Goal: Information Seeking & Learning: Learn about a topic

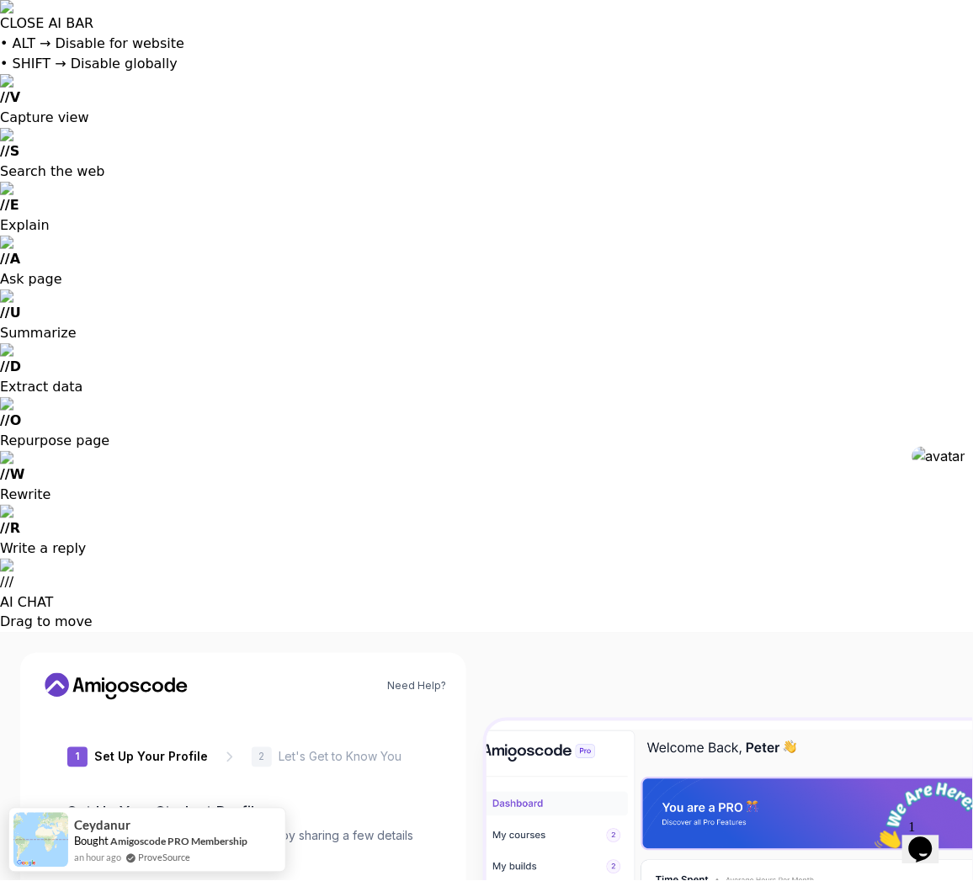
type input "gentlemustangef211"
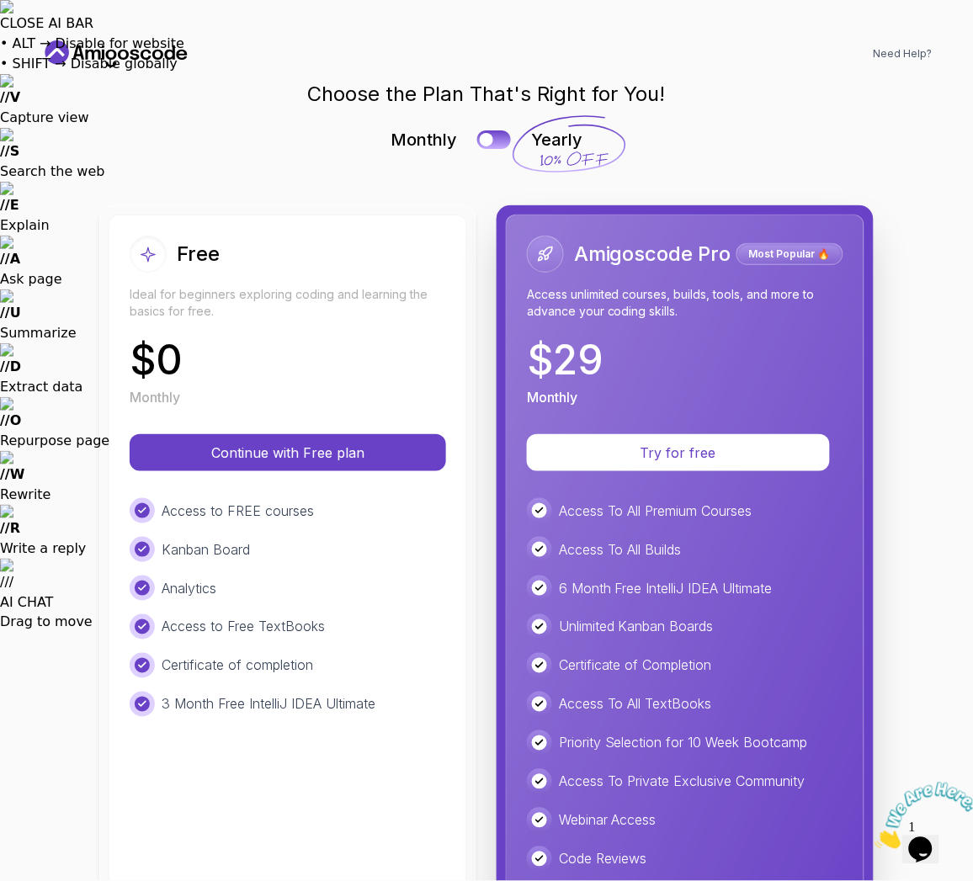
click at [287, 337] on div "Free Ideal for beginners exploring coding and learning the basics for free. $ 0…" at bounding box center [288, 322] width 316 height 172
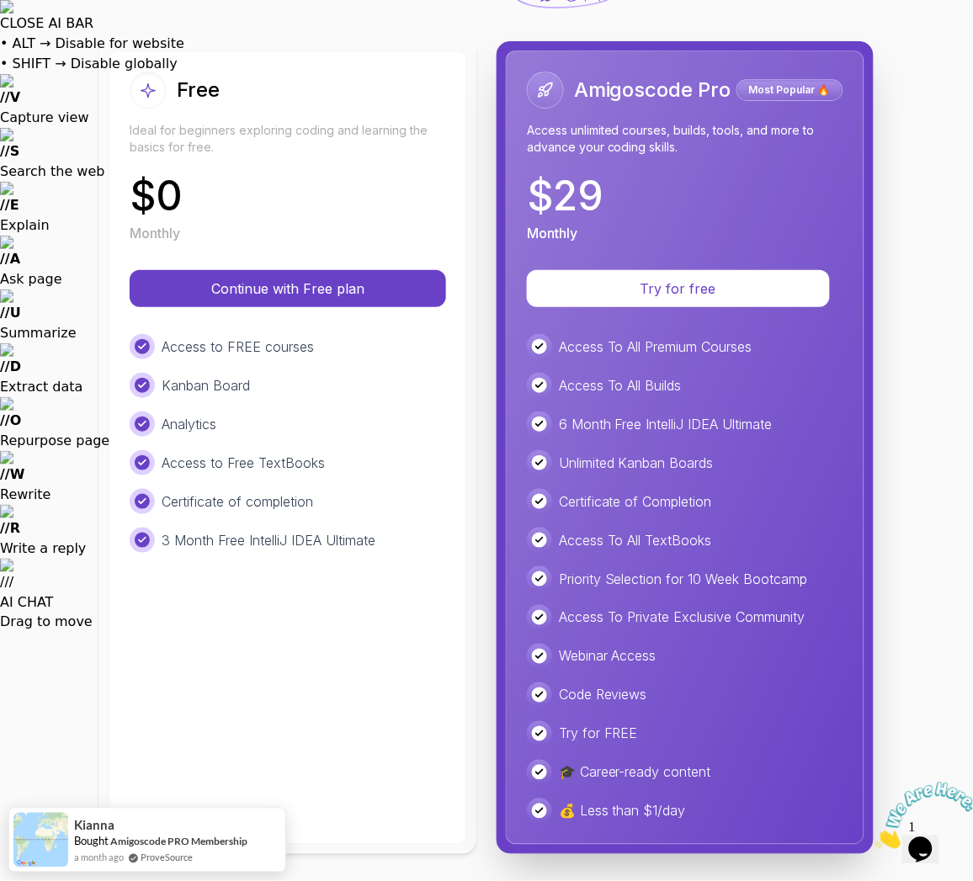
click at [215, 645] on div "Free Ideal for beginners exploring coding and learning the basics for free. $ 0…" at bounding box center [288, 447] width 358 height 794
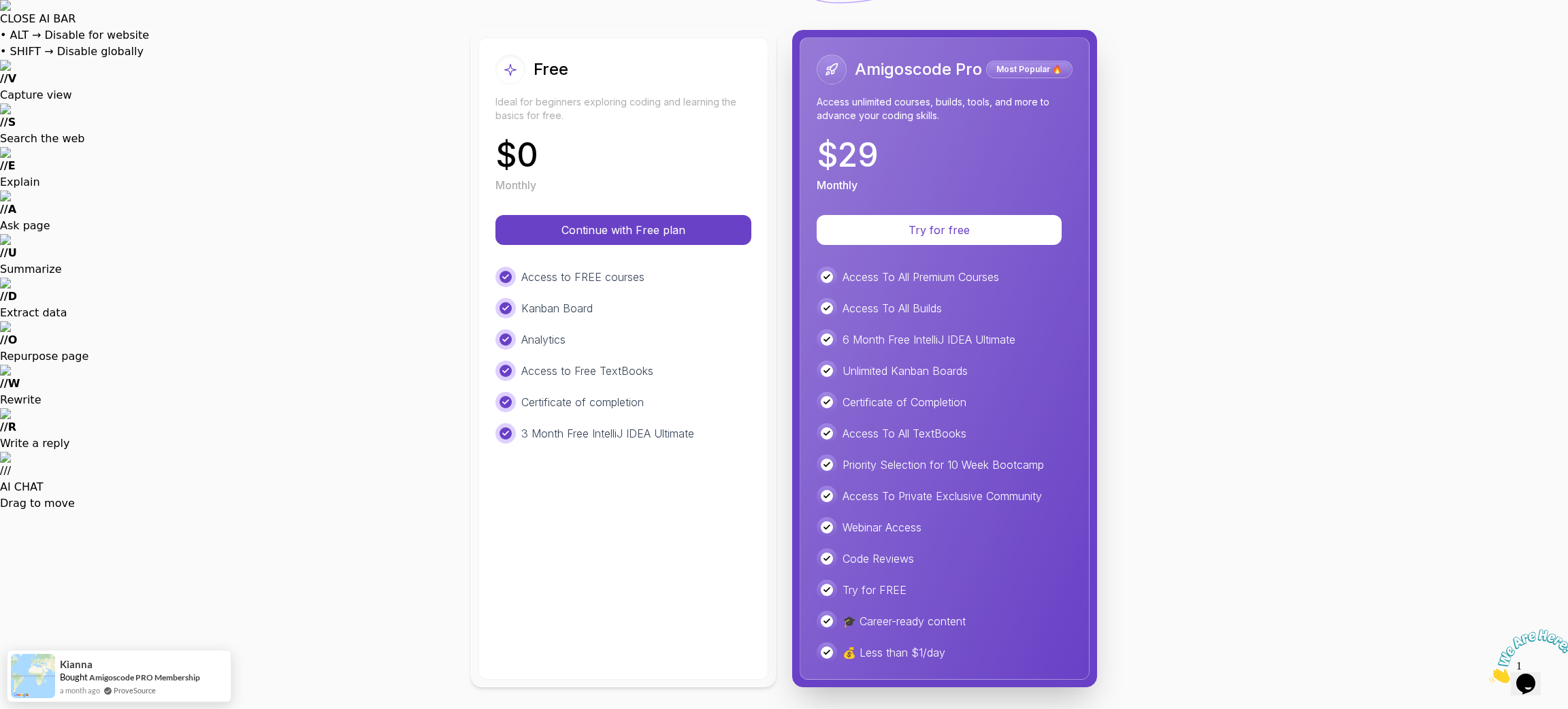
scroll to position [152, 0]
click at [683, 489] on div "Free Ideal for beginners exploring coding and learning the basics for free. $ 0…" at bounding box center [623, 358] width 290 height 642
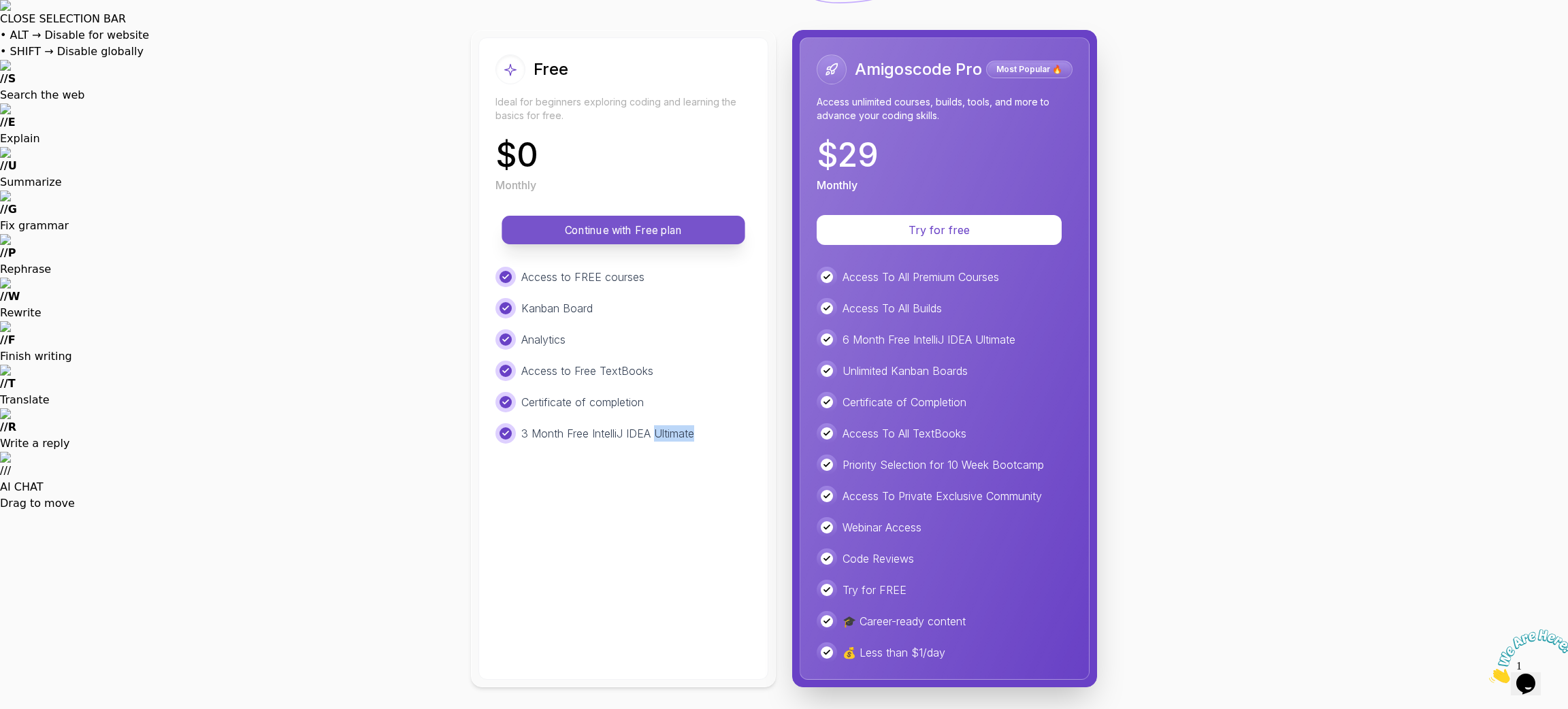
click at [598, 222] on p "Continue with Free plan" at bounding box center [623, 230] width 213 height 15
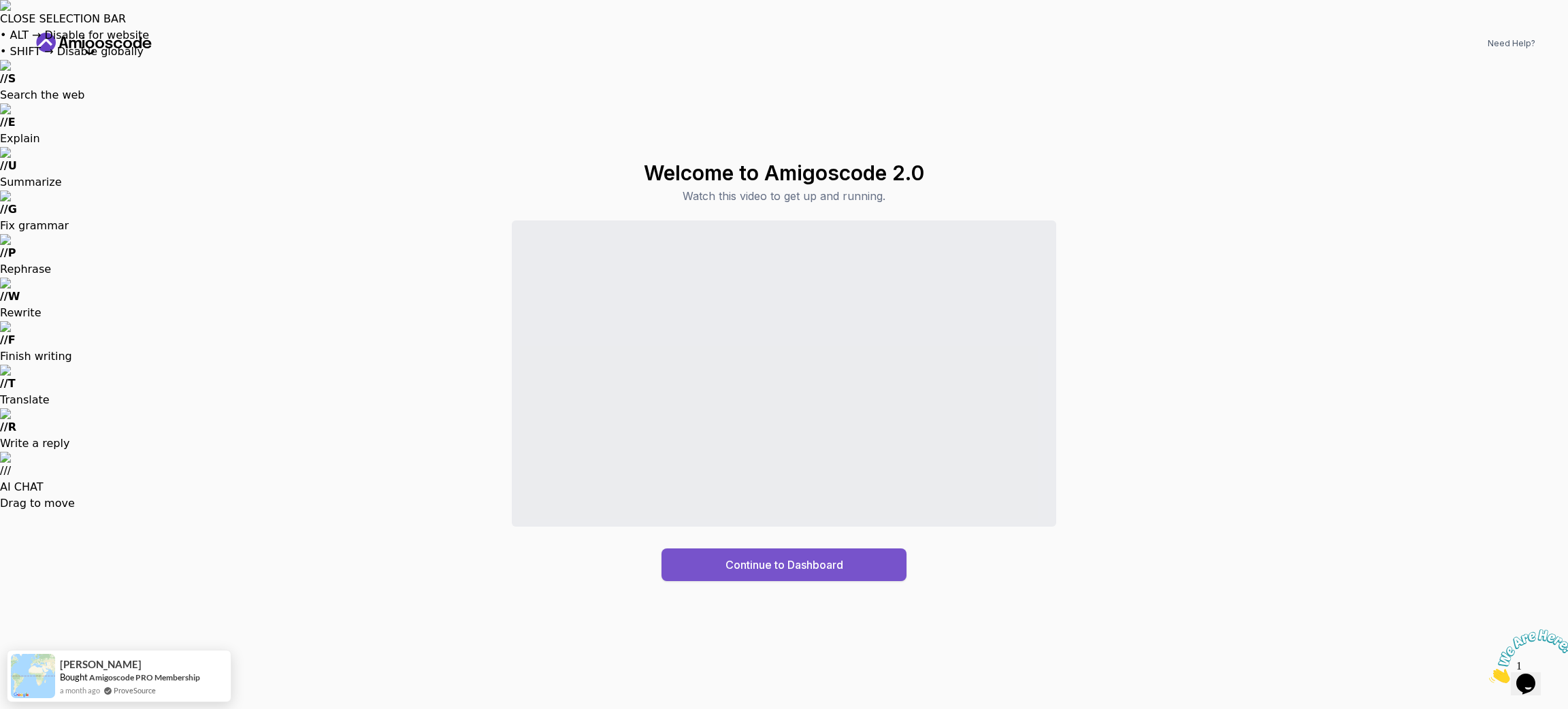
click at [775, 574] on button "Continue to Dashboard" at bounding box center [784, 564] width 245 height 32
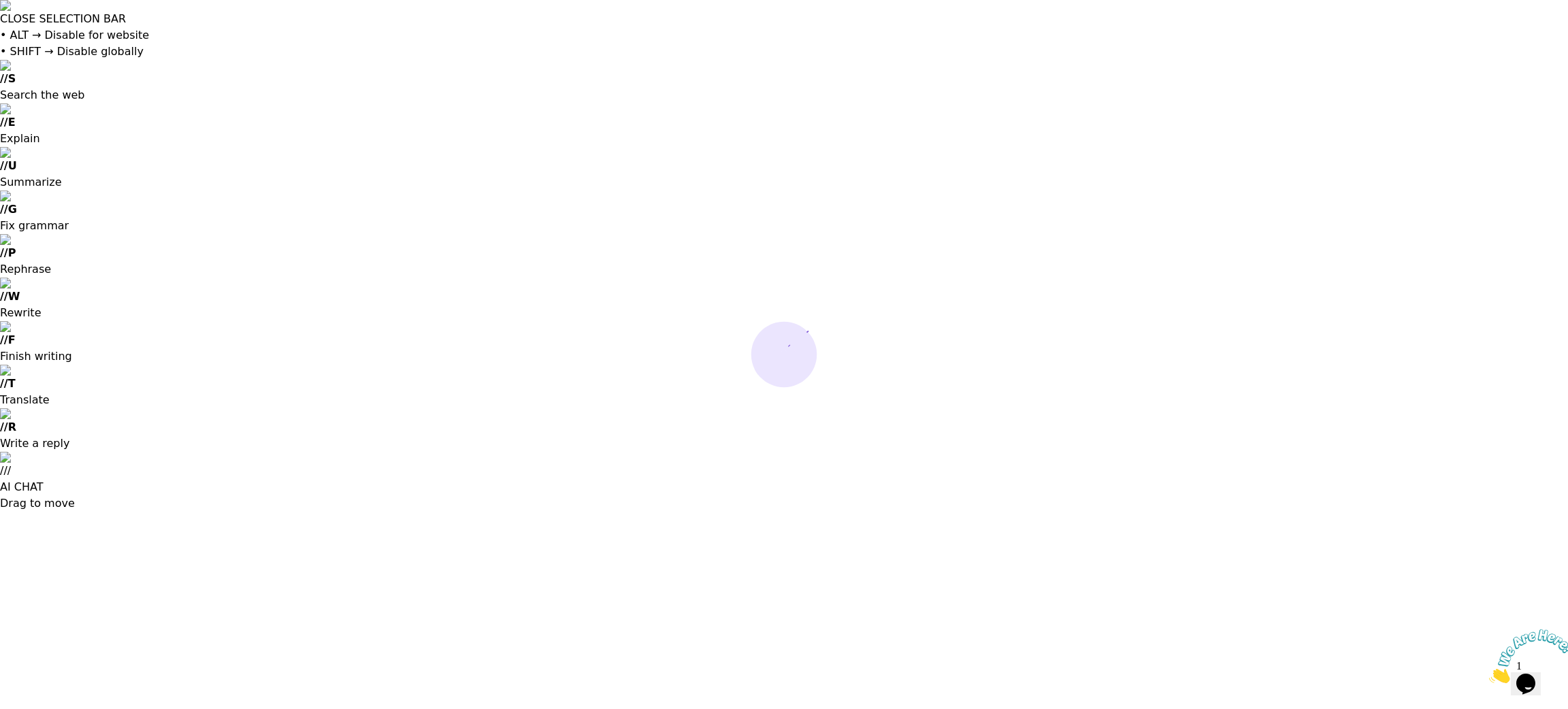
click at [527, 319] on div at bounding box center [784, 354] width 1568 height 709
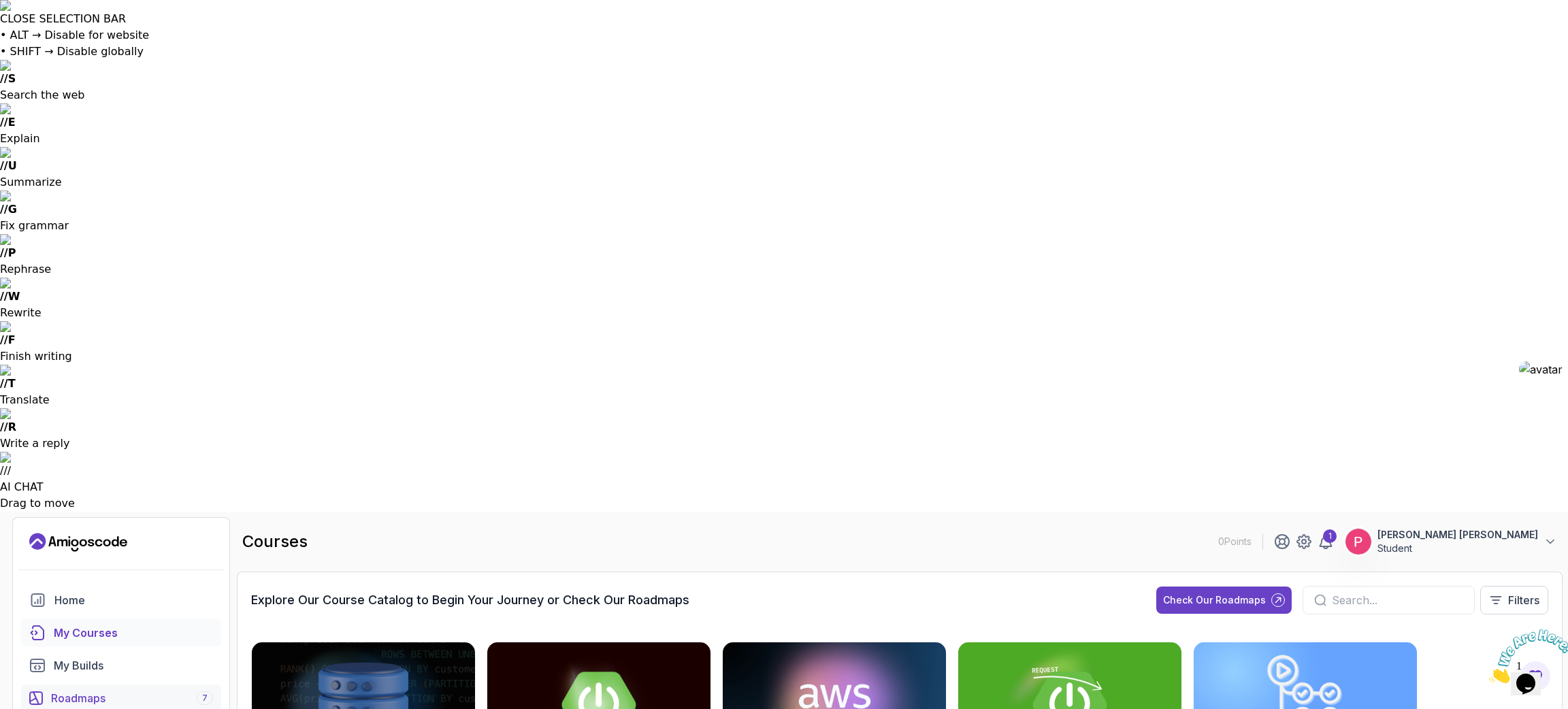
click at [142, 690] on div "Roadmaps 7" at bounding box center [132, 698] width 162 height 16
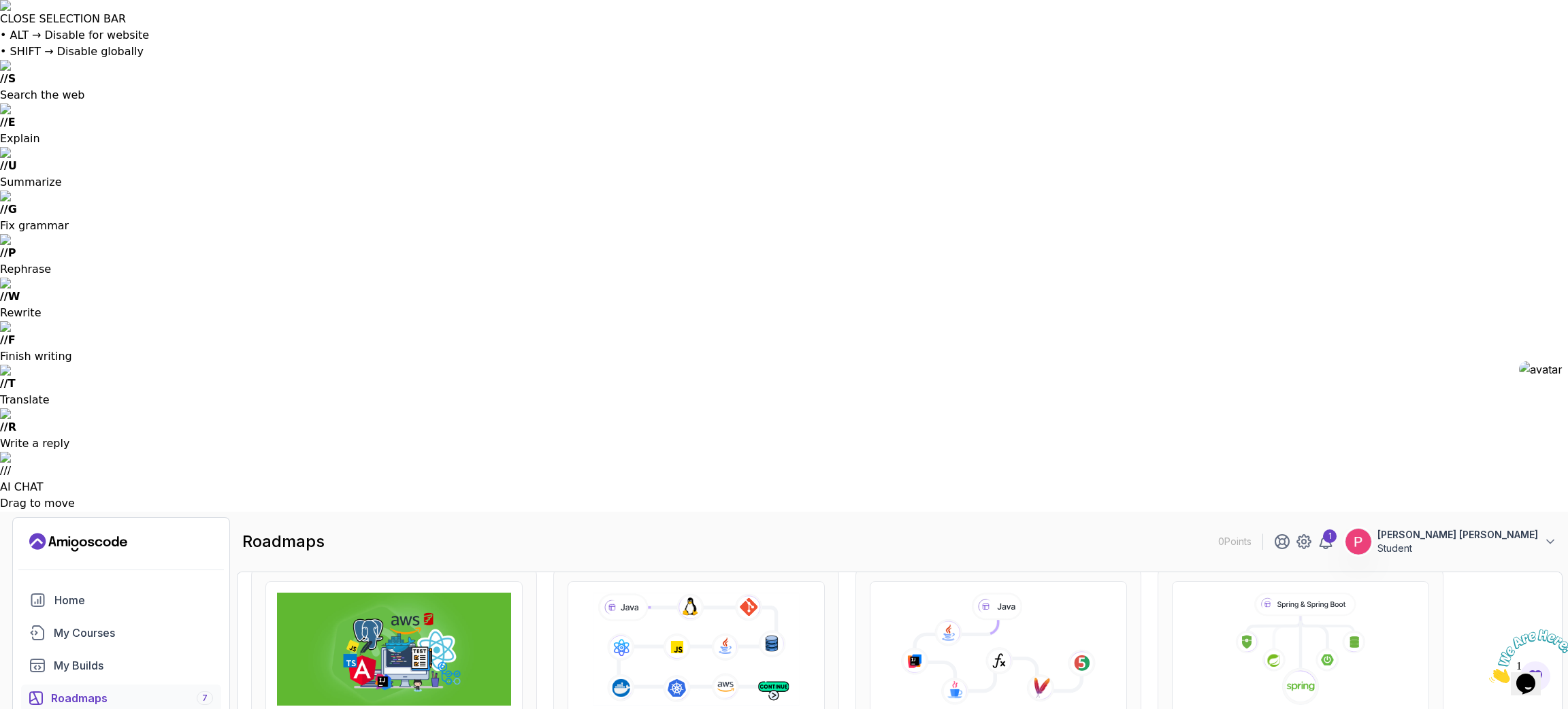
scroll to position [19, 0]
